Goal: Task Accomplishment & Management: Use online tool/utility

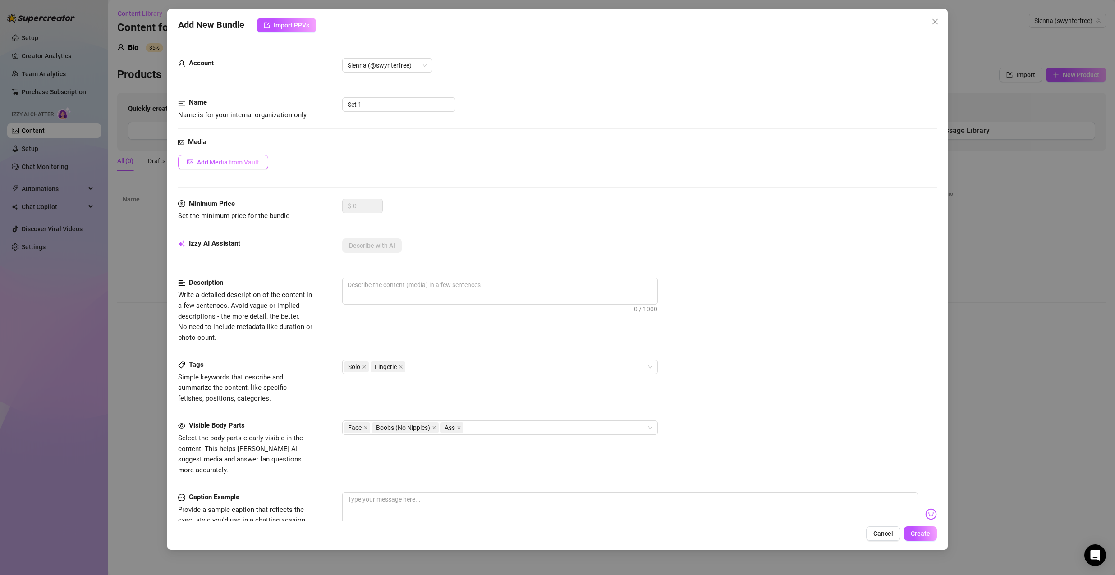
click at [261, 166] on button "Add Media from Vault" at bounding box center [223, 162] width 90 height 14
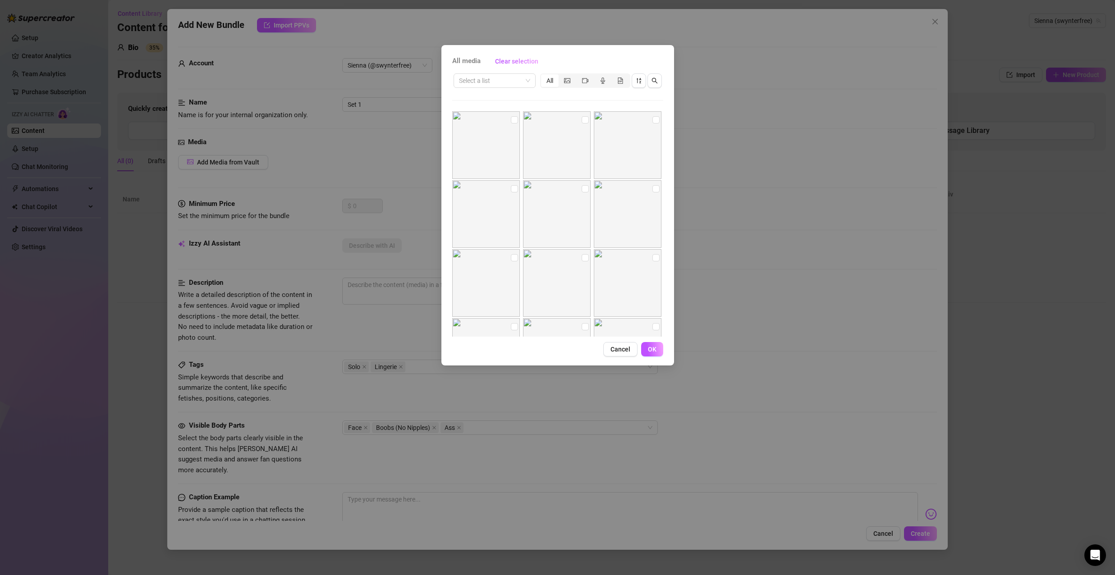
click at [745, 137] on div "All media Clear selection Select a list All No more media Cancel OK" at bounding box center [557, 287] width 1115 height 575
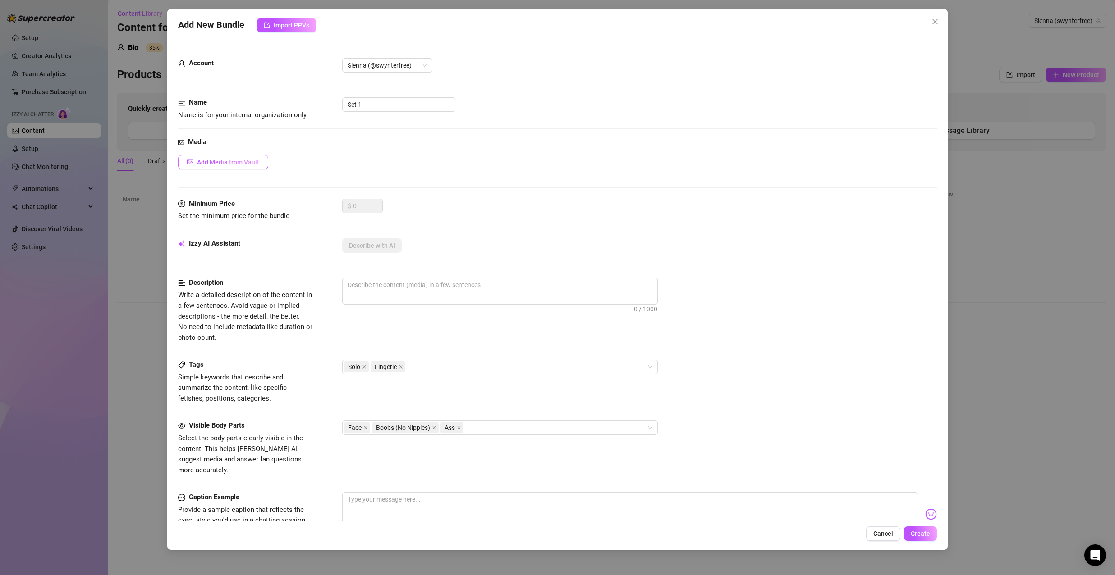
click at [252, 159] on span "Add Media from Vault" at bounding box center [228, 162] width 62 height 7
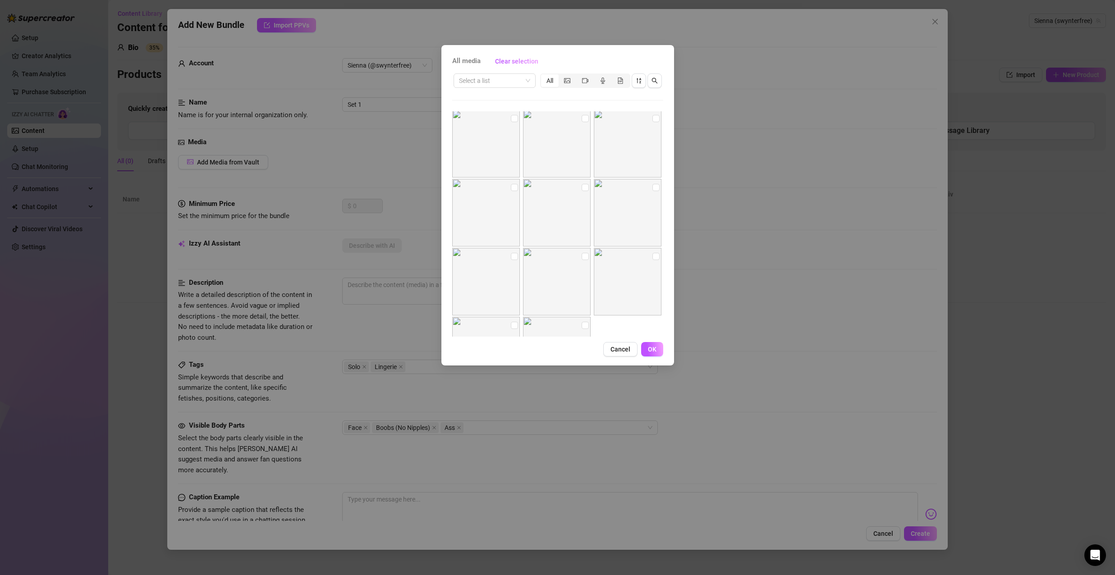
scroll to position [202, 0]
click at [573, 283] on img at bounding box center [557, 288] width 68 height 68
click at [509, 262] on div at bounding box center [486, 288] width 69 height 68
click at [512, 262] on input "checkbox" at bounding box center [514, 262] width 7 height 7
checkbox input "true"
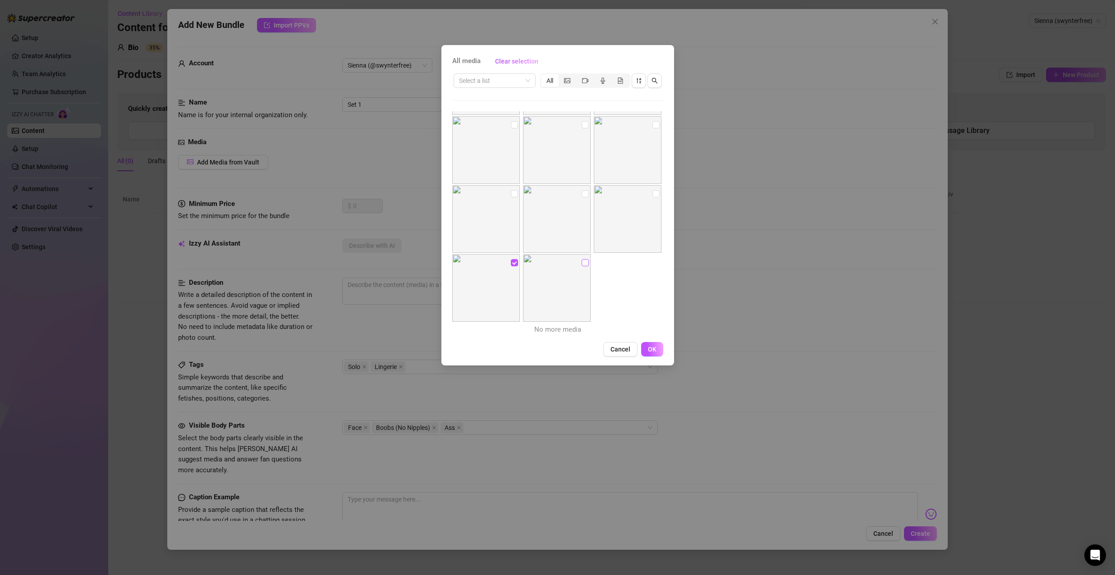
click at [582, 262] on input "checkbox" at bounding box center [585, 262] width 7 height 7
checkbox input "true"
click at [653, 195] on input "checkbox" at bounding box center [656, 193] width 7 height 7
checkbox input "true"
click at [583, 191] on input "checkbox" at bounding box center [585, 193] width 7 height 7
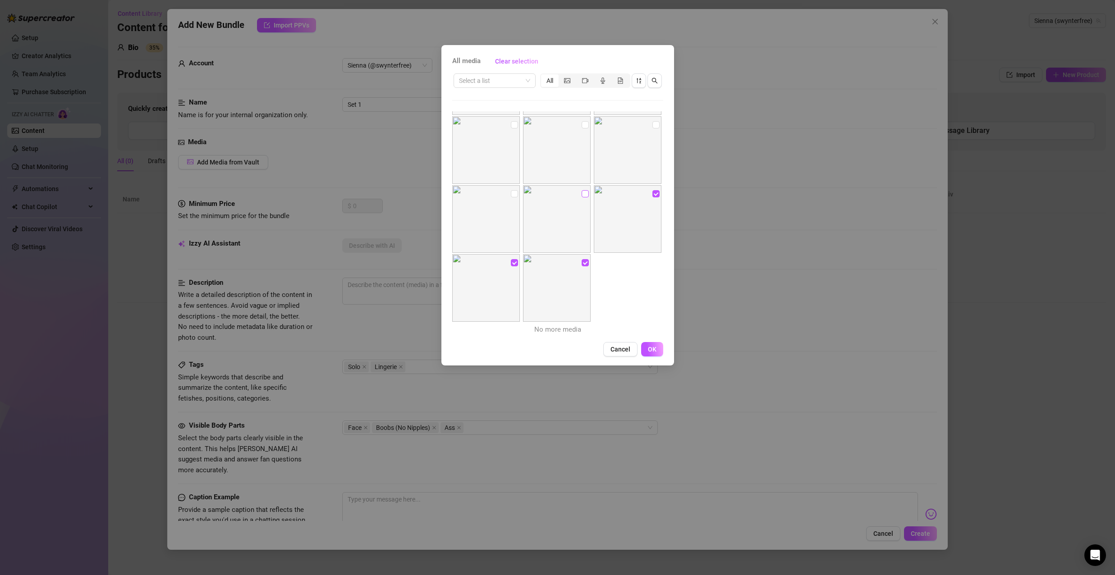
checkbox input "true"
click at [508, 194] on img at bounding box center [486, 219] width 68 height 68
click at [513, 195] on input "checkbox" at bounding box center [514, 193] width 7 height 7
checkbox input "true"
click at [512, 123] on input "checkbox" at bounding box center [514, 124] width 7 height 7
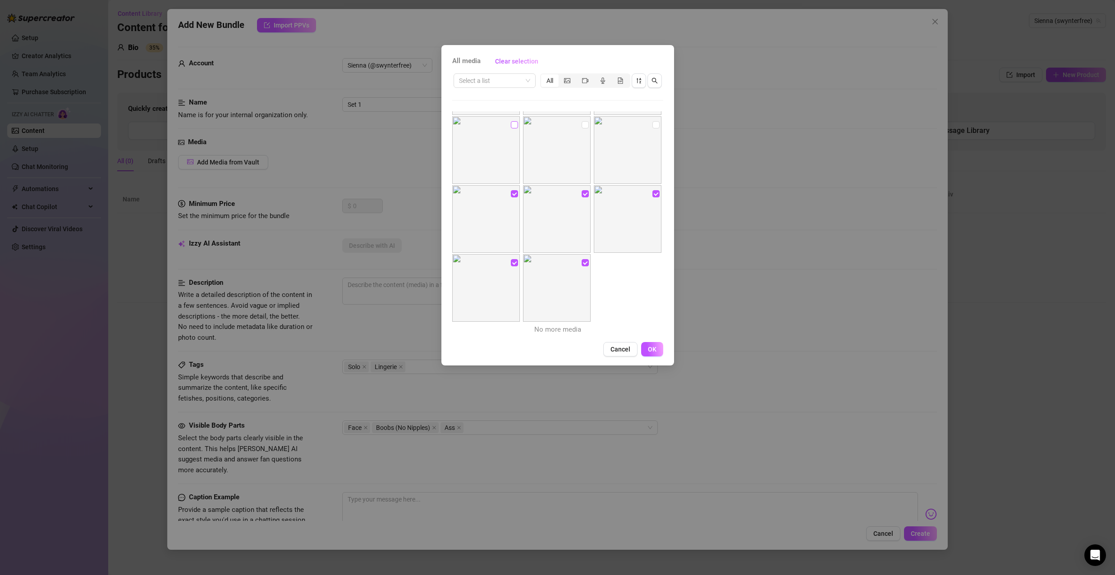
checkbox input "true"
click at [582, 124] on input "checkbox" at bounding box center [585, 124] width 7 height 7
checkbox input "true"
click at [653, 125] on input "checkbox" at bounding box center [656, 124] width 7 height 7
checkbox input "true"
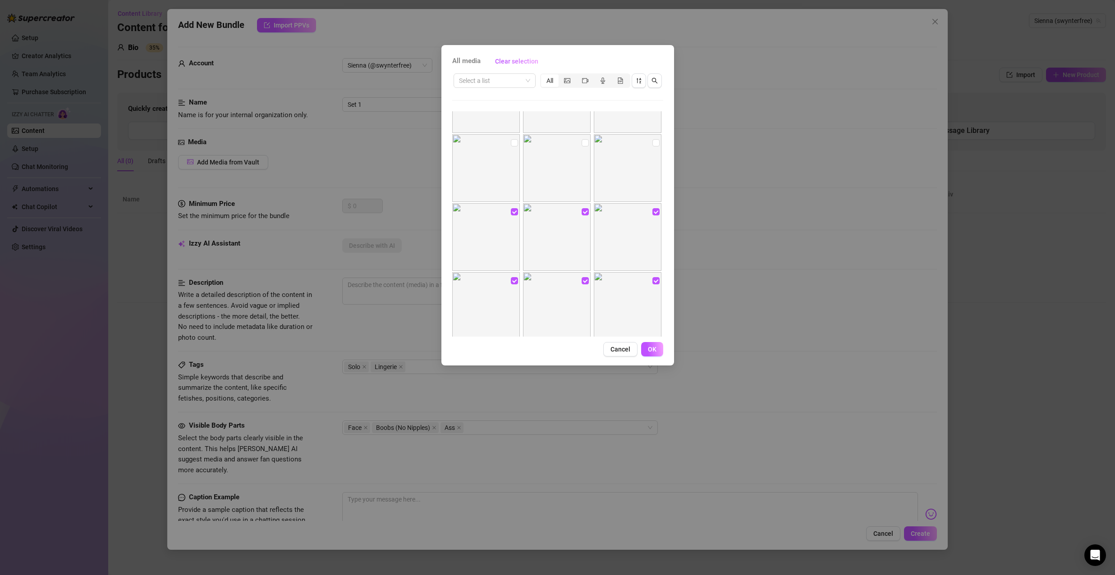
scroll to position [112, 0]
click at [653, 143] on input "checkbox" at bounding box center [656, 146] width 7 height 7
checkbox input "true"
click at [582, 146] on input "checkbox" at bounding box center [585, 146] width 7 height 7
checkbox input "true"
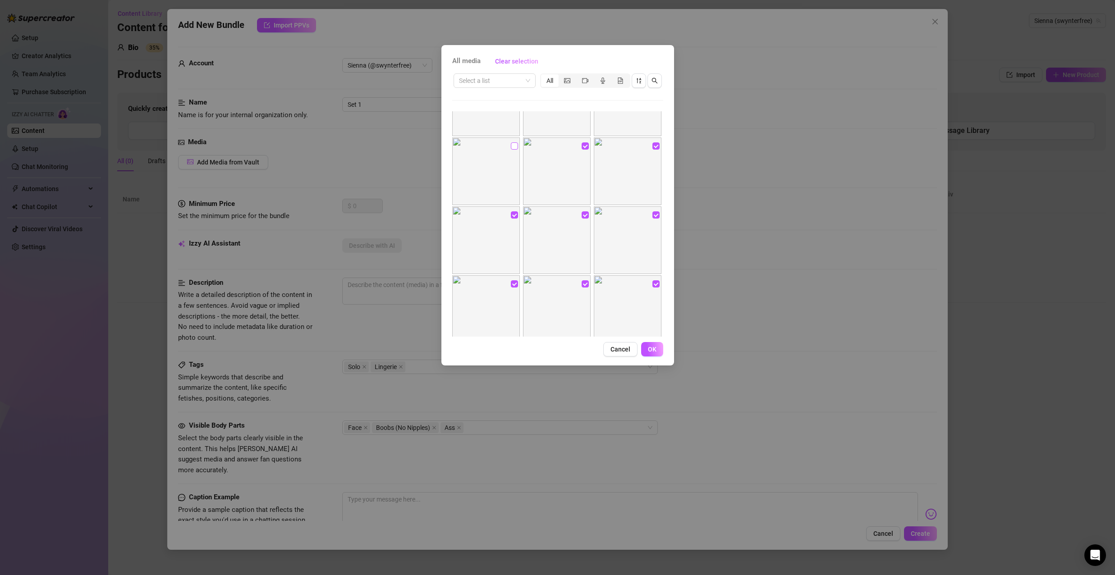
click at [511, 146] on input "checkbox" at bounding box center [514, 146] width 7 height 7
checkbox input "true"
click at [513, 188] on input "checkbox" at bounding box center [514, 188] width 7 height 7
checkbox input "true"
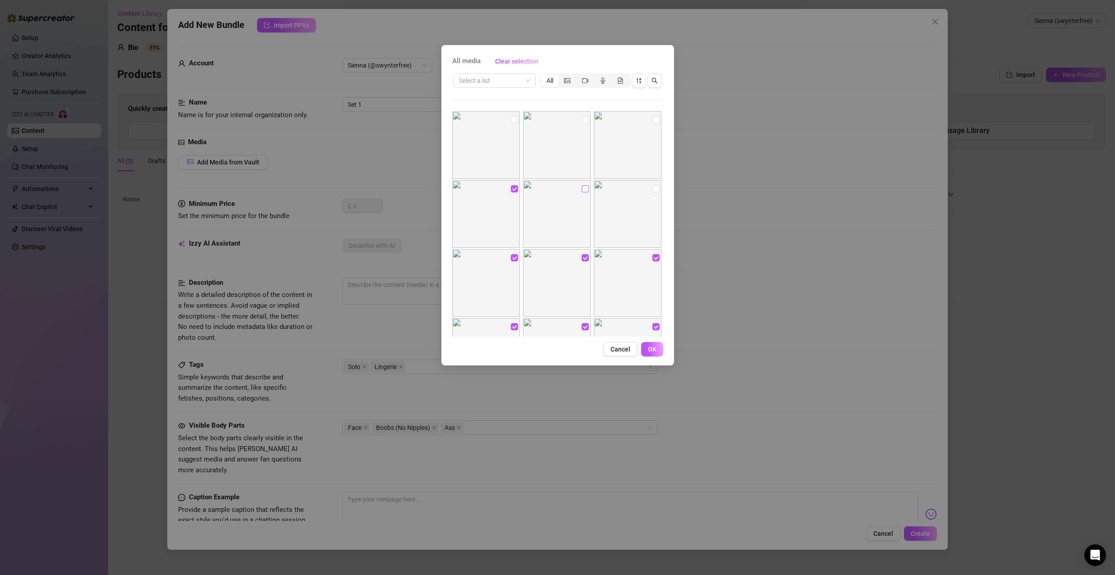
click at [583, 189] on input "checkbox" at bounding box center [585, 188] width 7 height 7
checkbox input "false"
click at [514, 188] on input "checkbox" at bounding box center [514, 188] width 7 height 7
checkbox input "false"
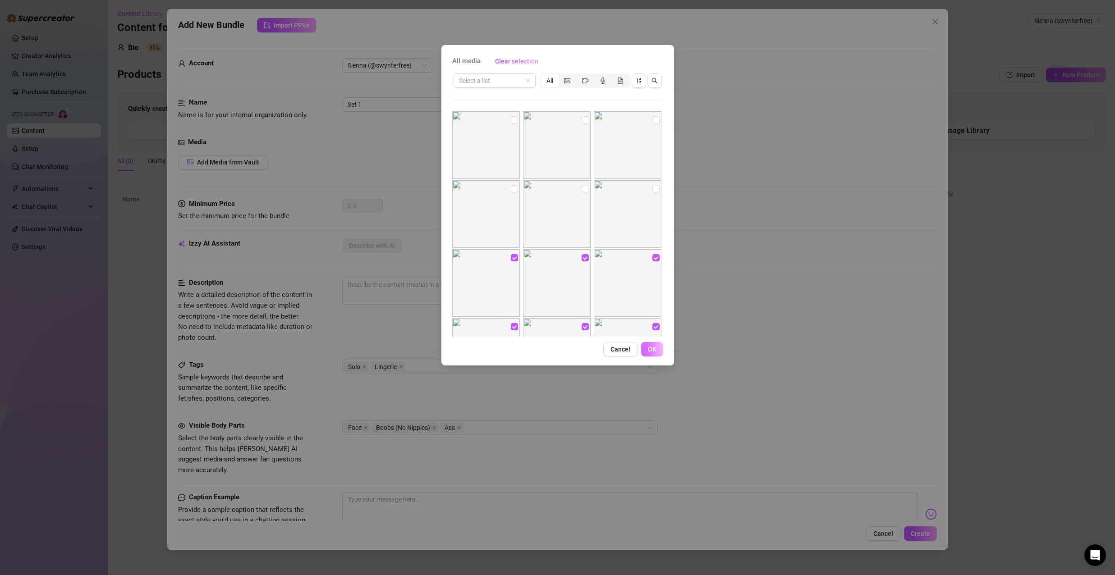
click at [652, 346] on span "OK" at bounding box center [652, 349] width 9 height 7
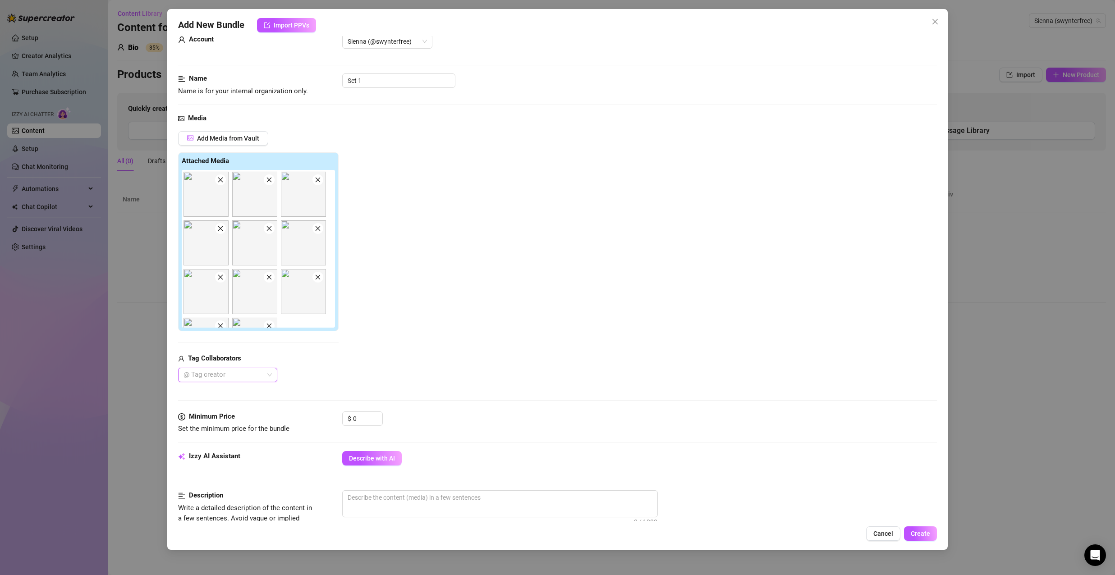
scroll to position [135, 0]
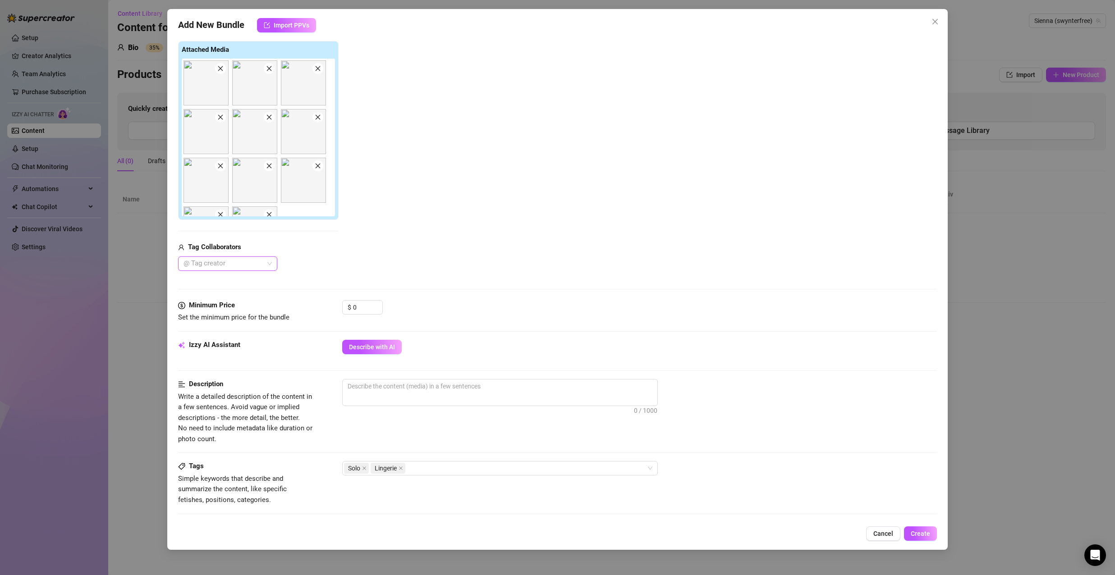
click at [268, 262] on div "@ Tag creator" at bounding box center [227, 264] width 99 height 14
click at [269, 261] on div "@ Tag creator" at bounding box center [227, 264] width 99 height 14
drag, startPoint x: 365, startPoint y: 310, endPoint x: 341, endPoint y: 311, distance: 24.8
click at [343, 312] on div "$ 0" at bounding box center [362, 307] width 41 height 14
click at [374, 350] on span "Describe with AI" at bounding box center [372, 347] width 46 height 7
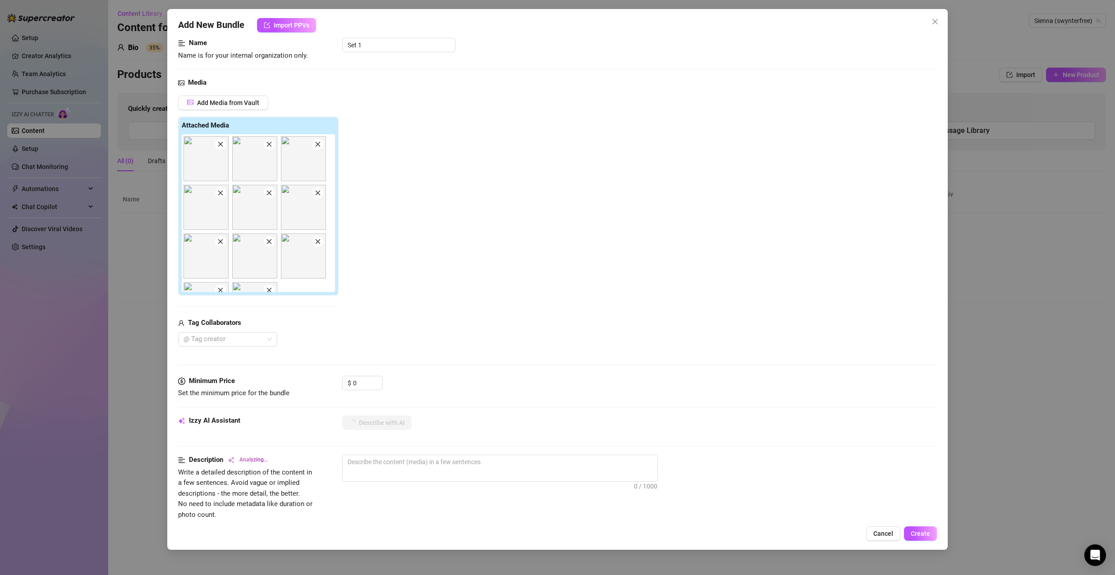
scroll to position [225, 0]
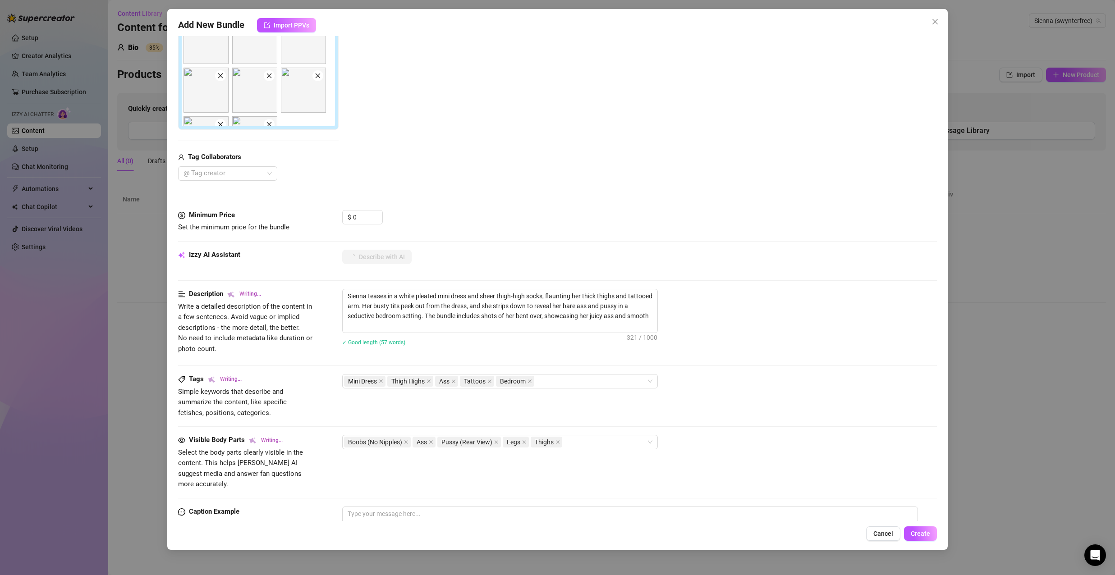
type textarea "Sienna teases in a white pleated mini dress and sheer thigh-high socks, flaunti…"
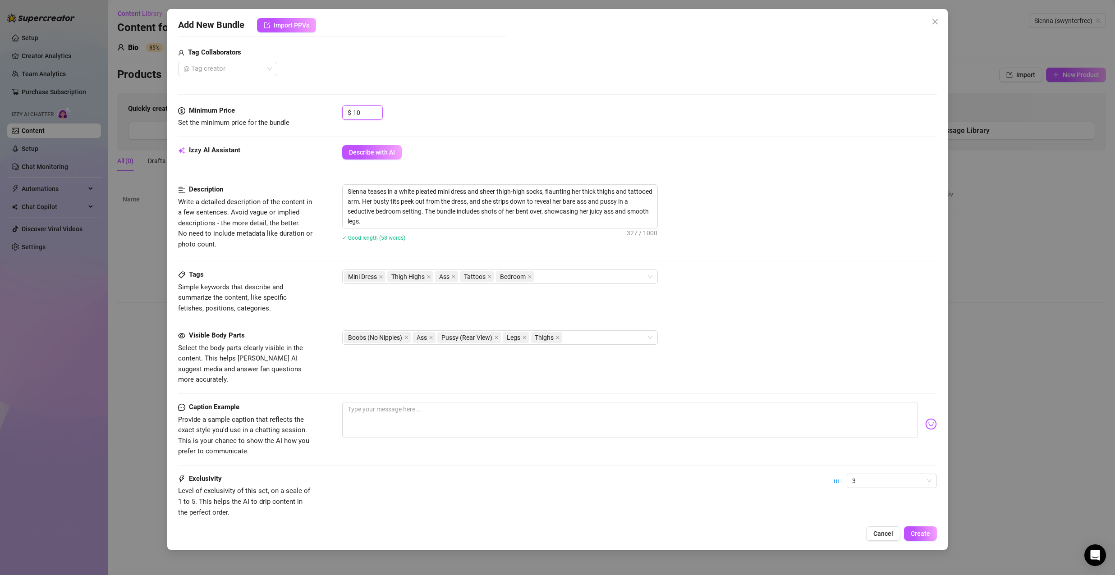
scroll to position [0, 0]
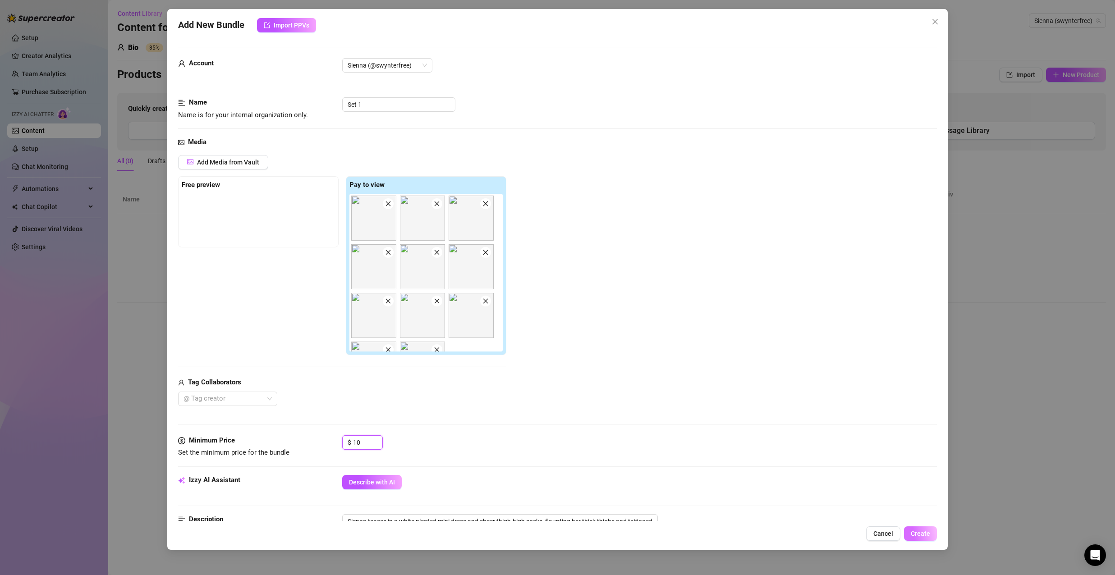
type input "10"
click at [919, 533] on span "Create" at bounding box center [920, 533] width 19 height 7
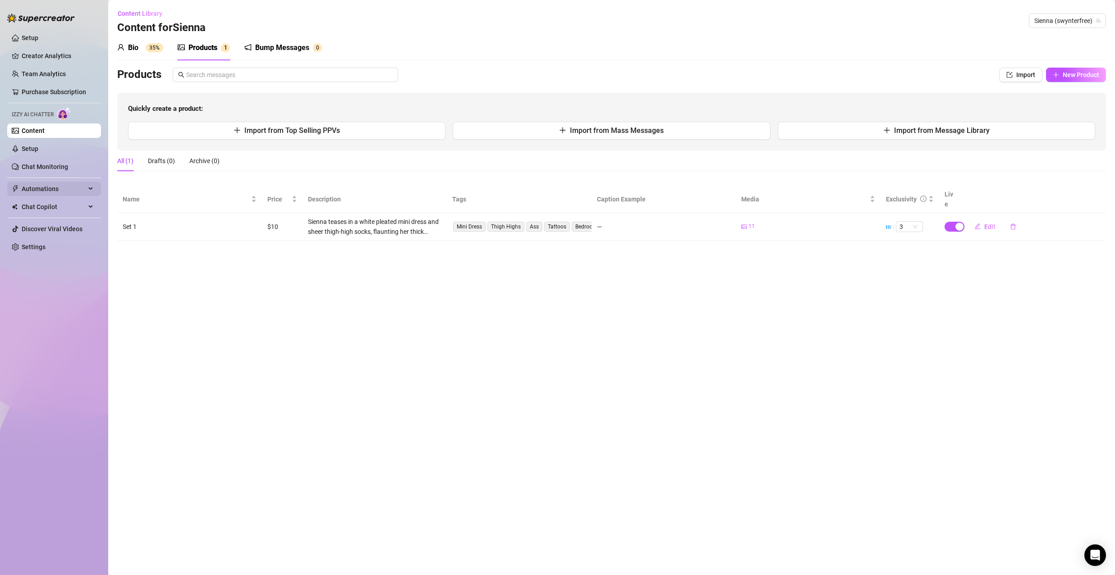
click at [53, 188] on span "Automations" at bounding box center [54, 189] width 64 height 14
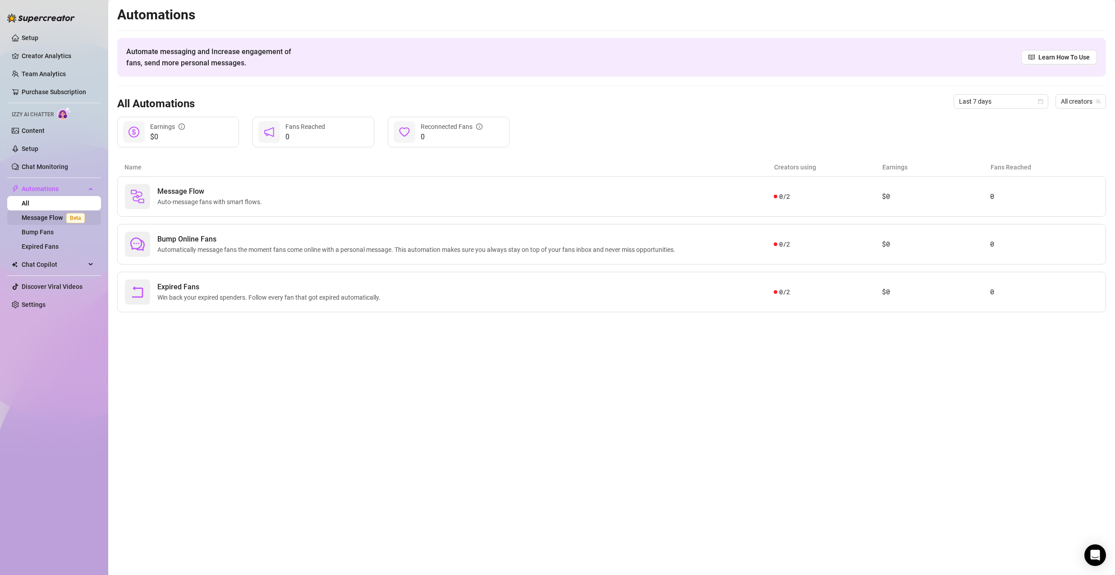
click at [58, 219] on link "Message Flow Beta" at bounding box center [55, 217] width 67 height 7
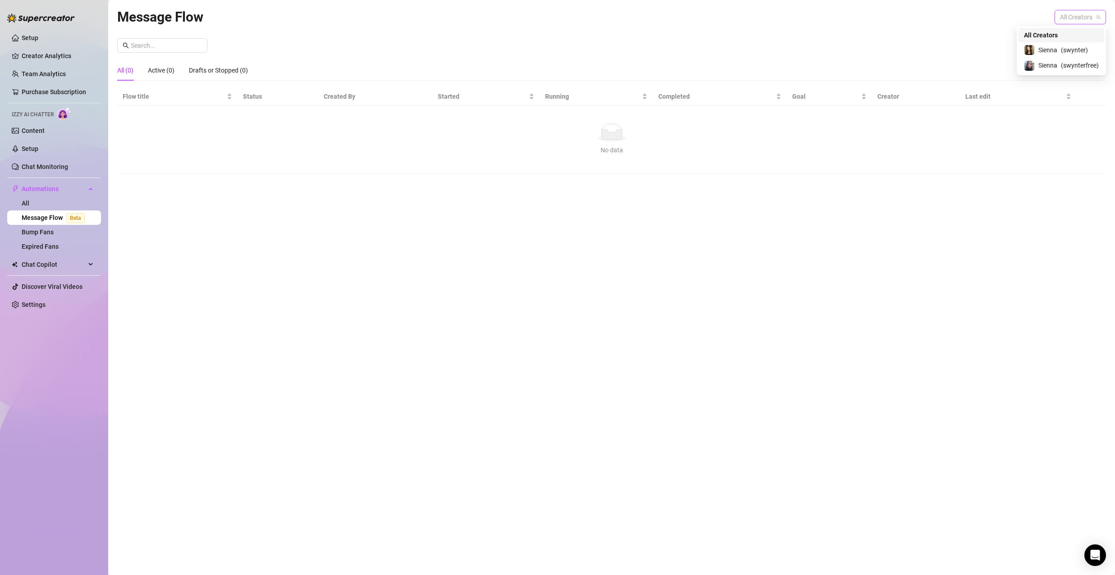
click at [1078, 13] on span "All Creators" at bounding box center [1080, 17] width 41 height 14
click at [1069, 62] on span "( swynterfree )" at bounding box center [1080, 65] width 38 height 10
click at [1072, 43] on span "New Flow" at bounding box center [1086, 45] width 28 height 7
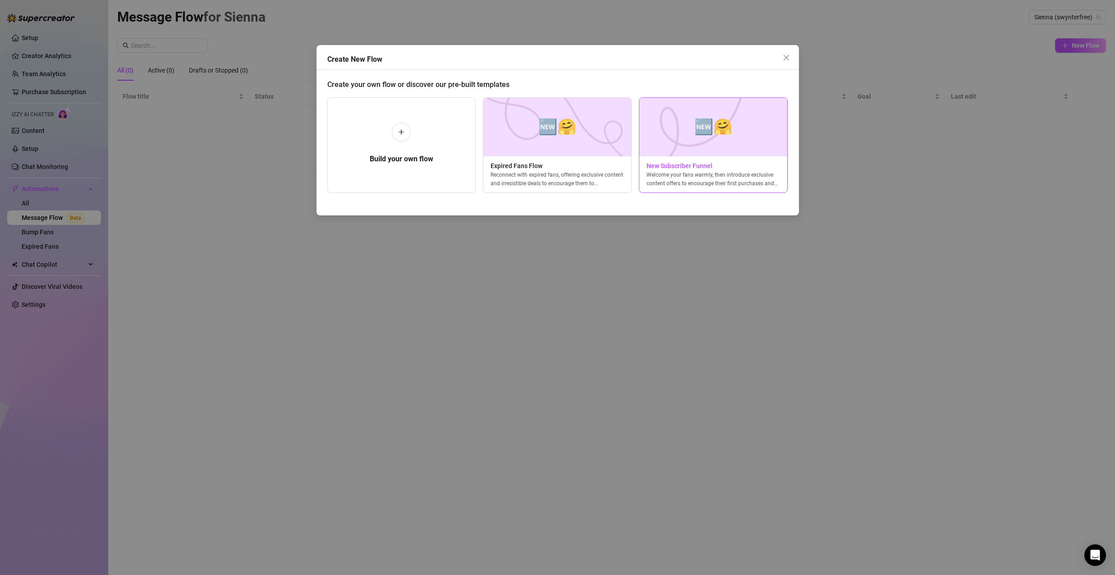
click at [697, 133] on span "🆕🤗" at bounding box center [714, 127] width 38 height 24
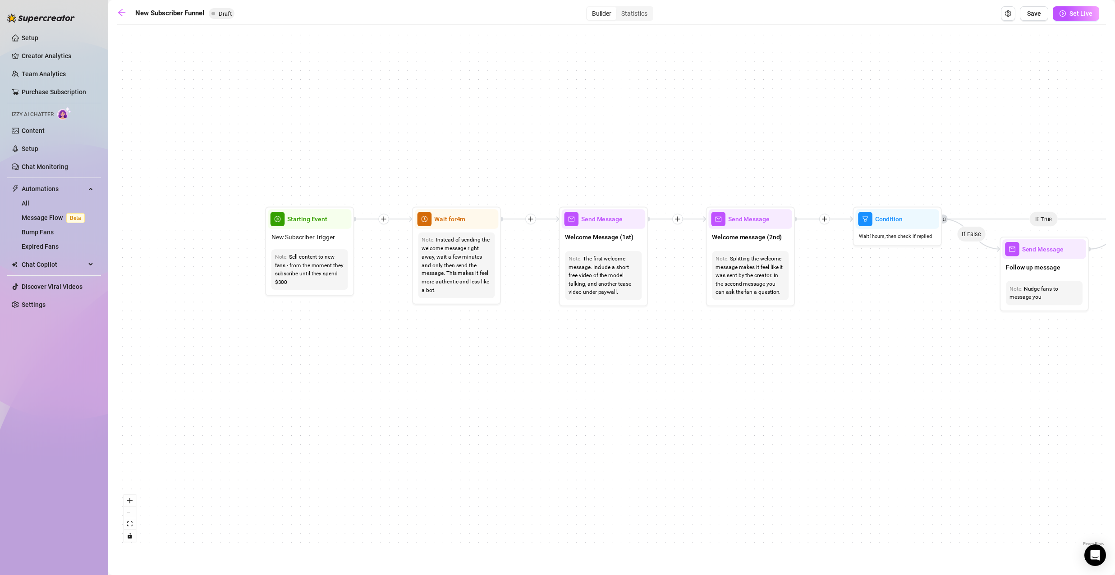
drag, startPoint x: 223, startPoint y: 302, endPoint x: 385, endPoint y: 311, distance: 161.7
click at [385, 311] on div "If True If True If True If False If False If False If True If False Merge Merge…" at bounding box center [611, 289] width 989 height 520
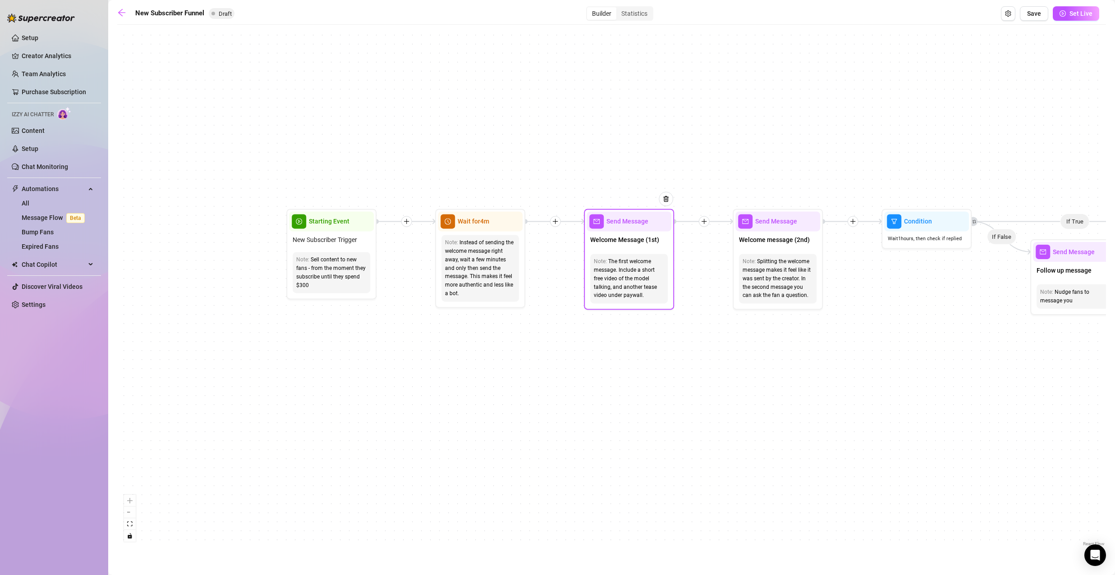
click at [659, 264] on div "The first welcome message. Include a short free video of the model talking, and…" at bounding box center [629, 279] width 70 height 42
click at [659, 299] on div "The first welcome message. Include a short free video of the model talking, and…" at bounding box center [629, 279] width 70 height 42
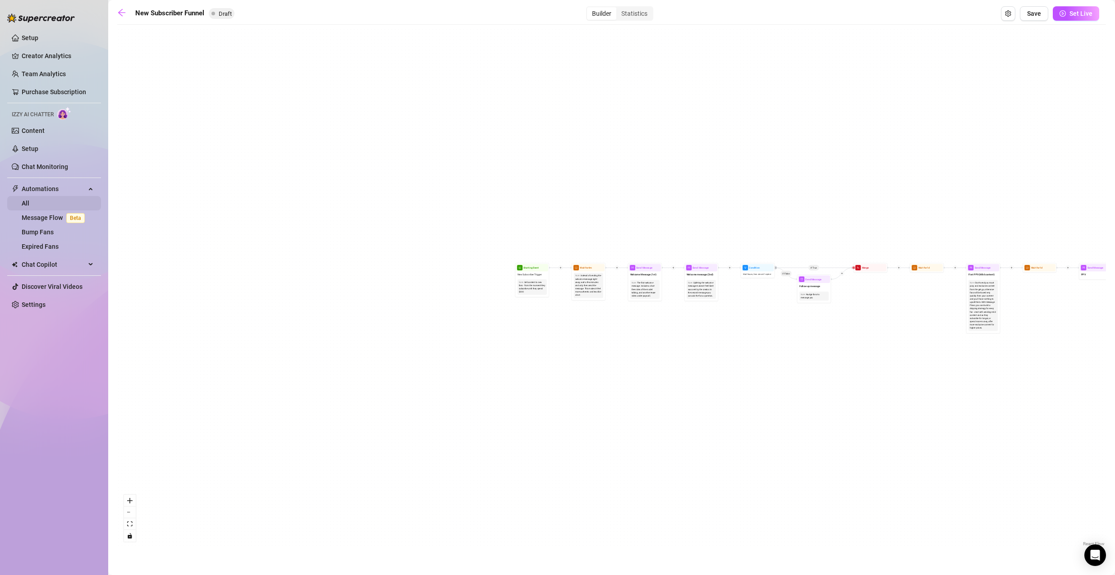
click at [29, 200] on link "All" at bounding box center [26, 203] width 8 height 7
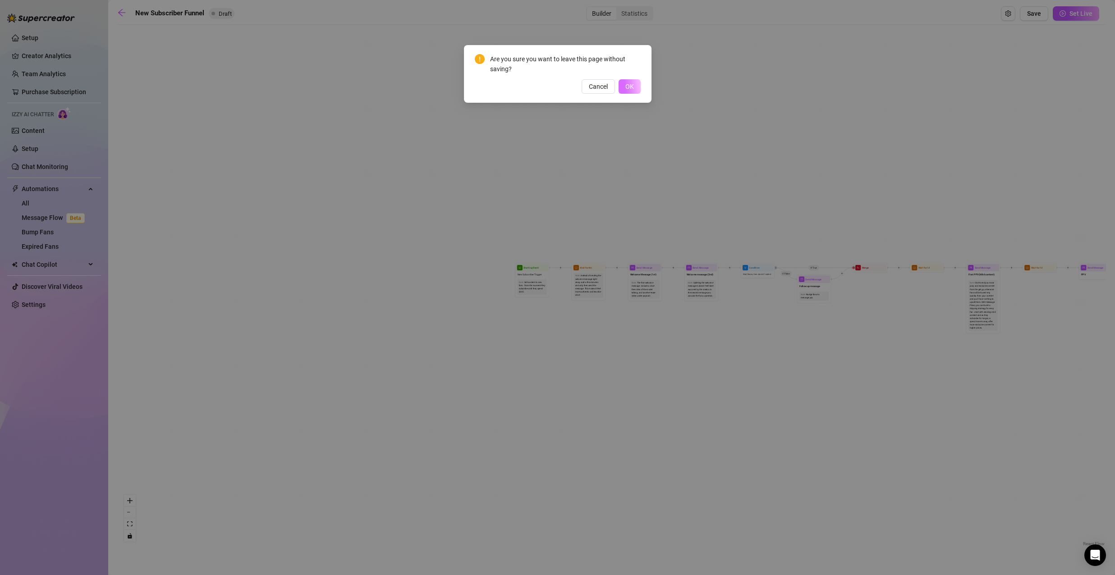
click at [629, 83] on span "OK" at bounding box center [630, 86] width 9 height 7
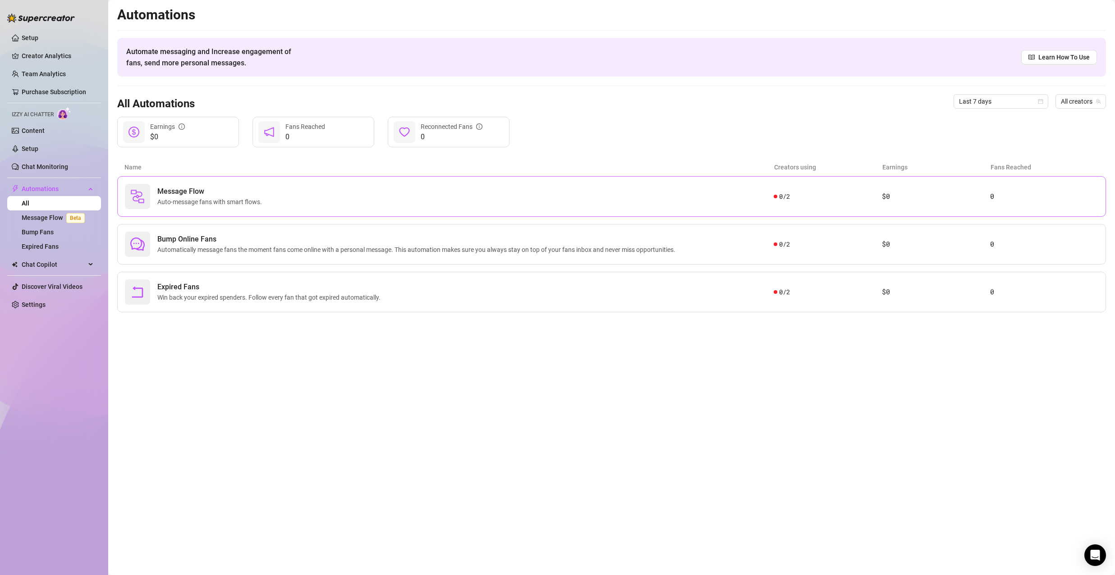
click at [250, 189] on span "Message Flow" at bounding box center [211, 191] width 108 height 11
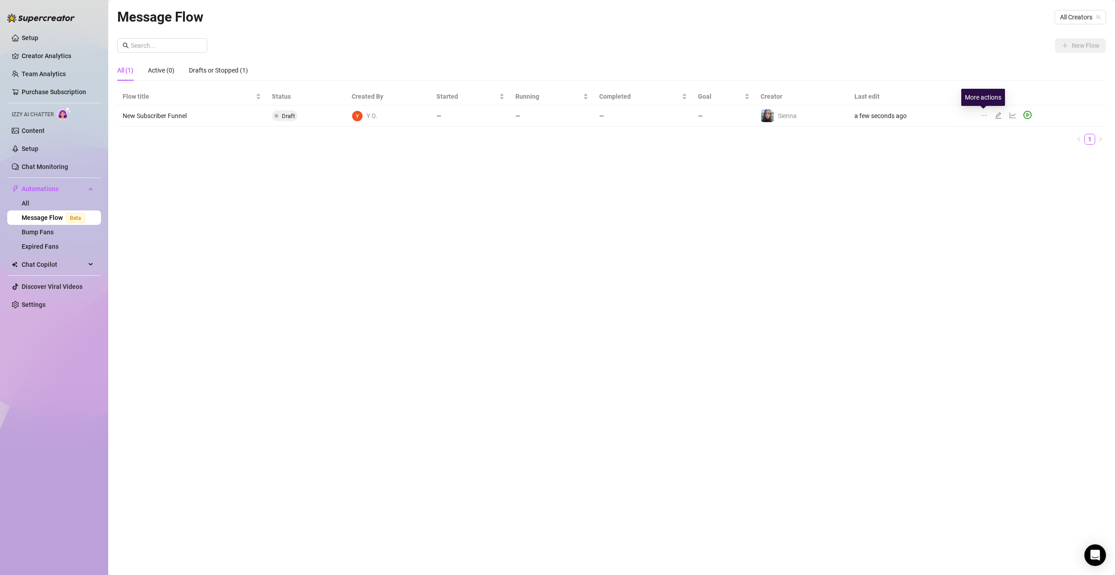
click at [985, 114] on icon "ellipsis" at bounding box center [983, 115] width 7 height 7
click at [996, 115] on icon "edit" at bounding box center [998, 115] width 7 height 7
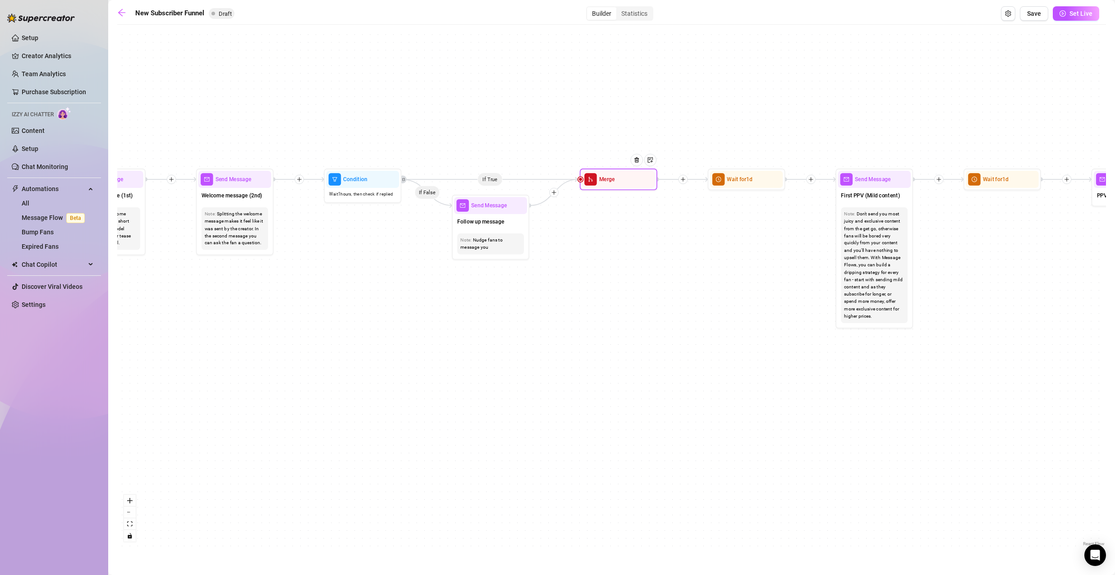
click at [616, 182] on div "Merge" at bounding box center [618, 179] width 73 height 17
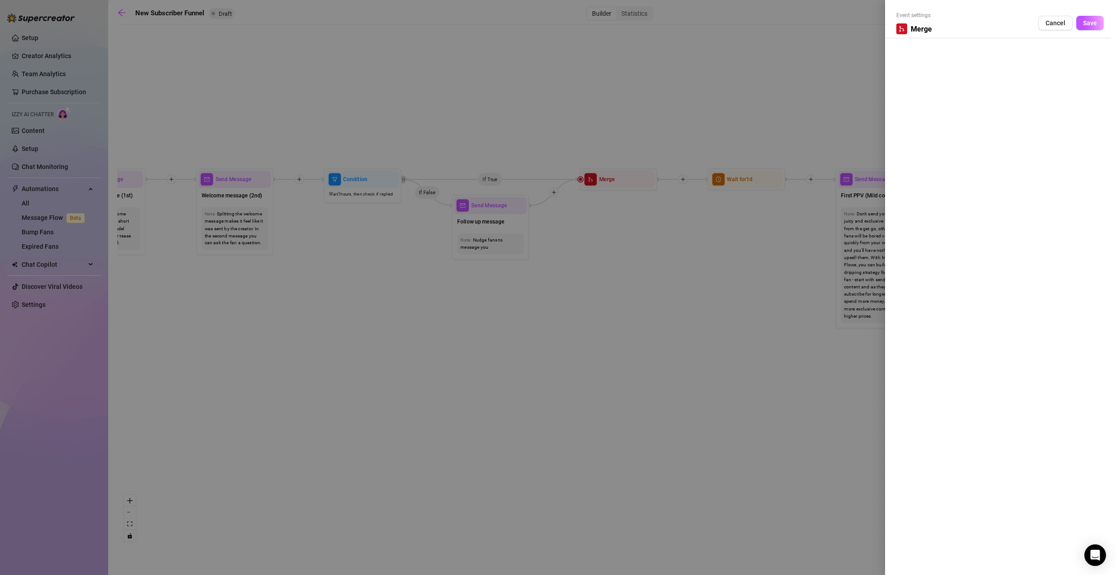
click at [728, 200] on div at bounding box center [557, 287] width 1115 height 575
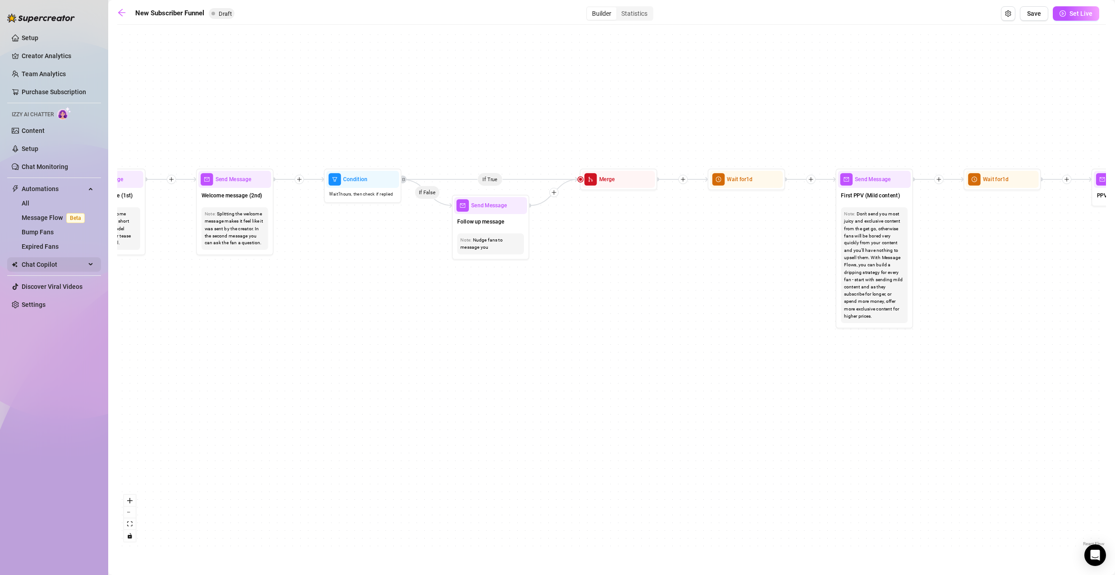
click at [76, 264] on span "Chat Copilot" at bounding box center [54, 265] width 64 height 14
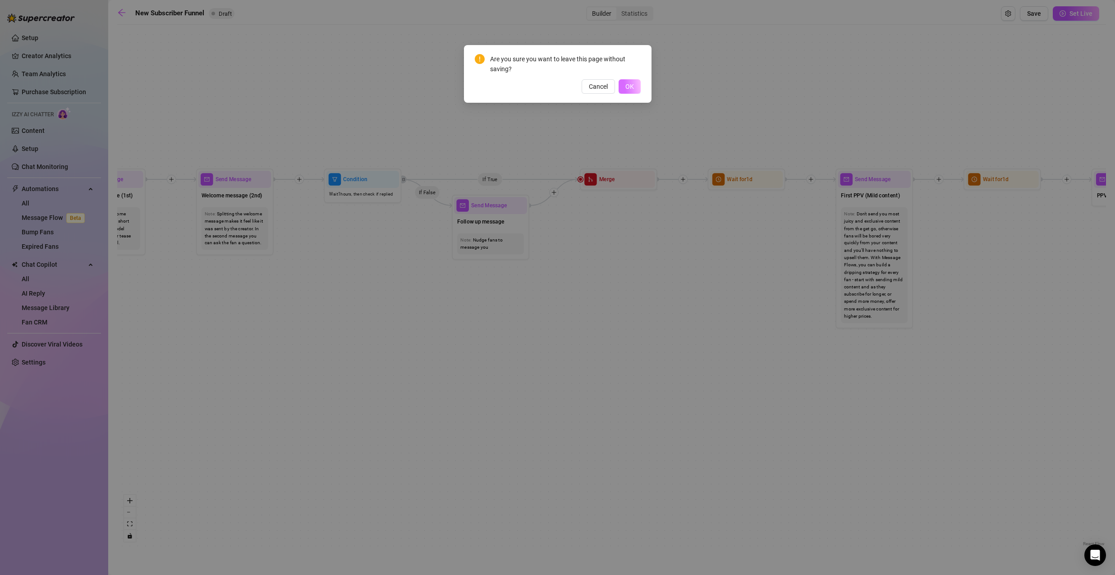
click at [628, 85] on span "OK" at bounding box center [630, 86] width 9 height 7
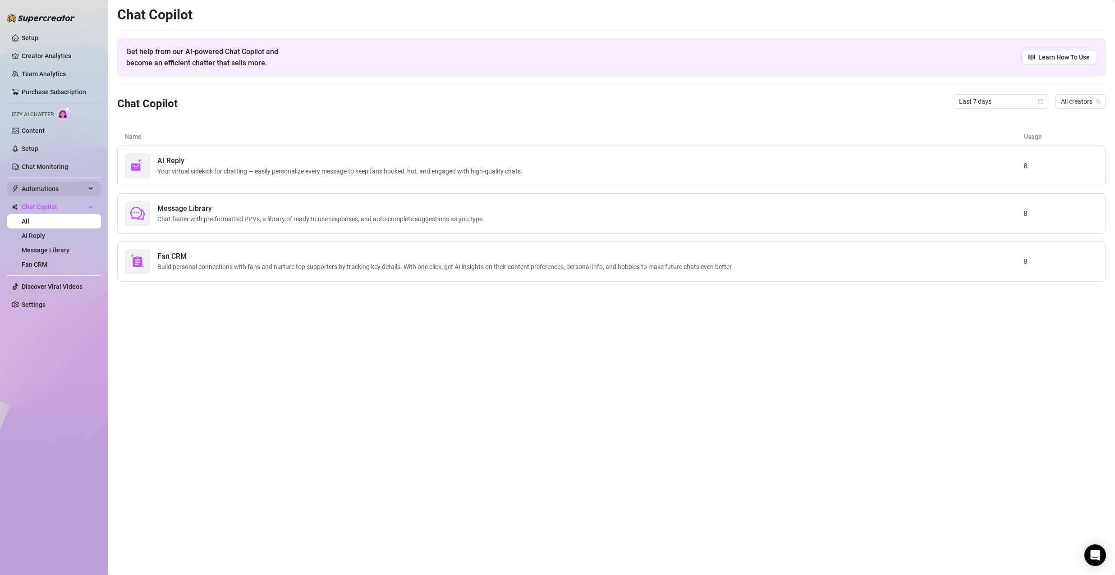
click at [36, 189] on span "Automations" at bounding box center [54, 189] width 64 height 14
